Goal: Task Accomplishment & Management: Manage account settings

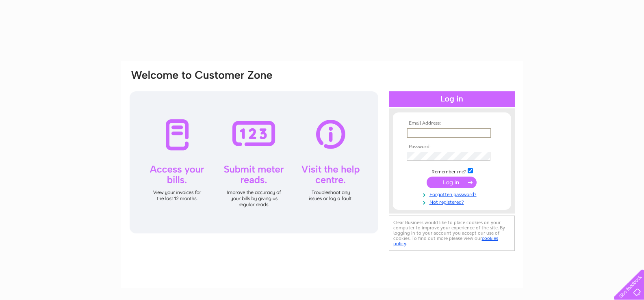
click at [446, 128] on input "text" at bounding box center [449, 133] width 85 height 10
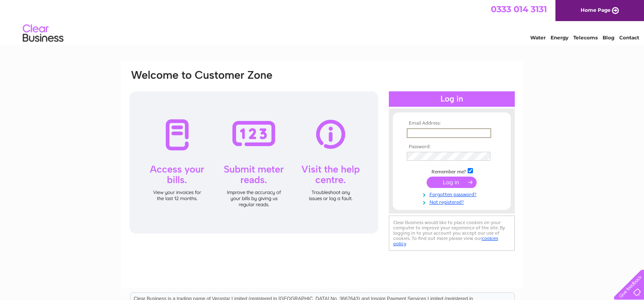
type input "[EMAIL_ADDRESS][DOMAIN_NAME]"
click at [427, 177] on input "submit" at bounding box center [452, 182] width 50 height 11
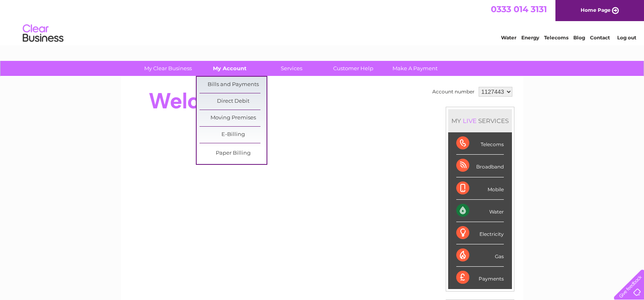
click at [230, 67] on link "My Account" at bounding box center [229, 68] width 67 height 15
click at [230, 80] on link "Bills and Payments" at bounding box center [233, 85] width 67 height 16
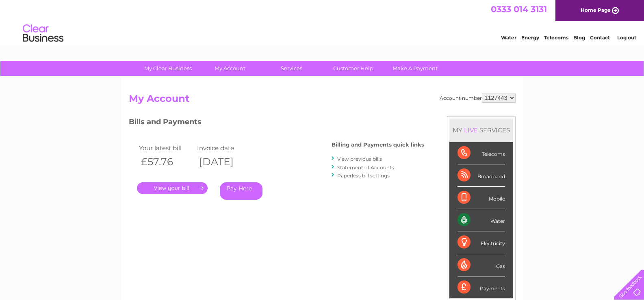
click at [183, 187] on link "." at bounding box center [172, 188] width 71 height 12
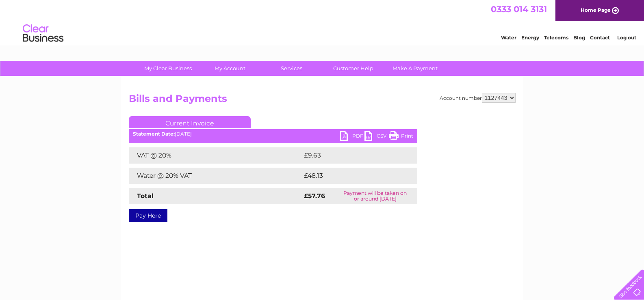
click at [396, 132] on link "Print" at bounding box center [401, 137] width 24 height 12
